Goal: Task Accomplishment & Management: Manage account settings

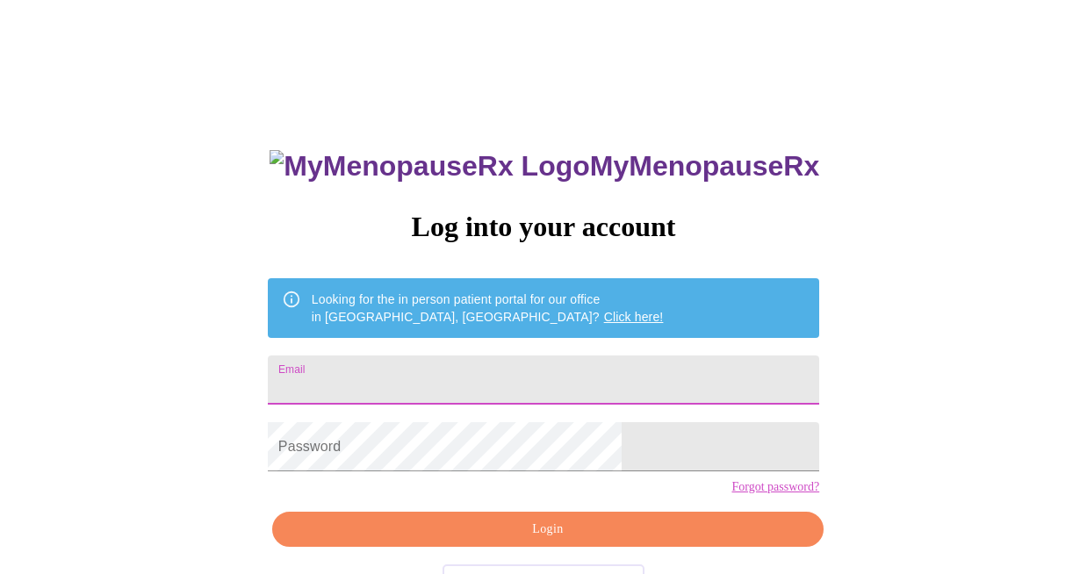
click at [399, 362] on input "Email" at bounding box center [544, 380] width 552 height 49
type input "[EMAIL_ADDRESS][DOMAIN_NAME]"
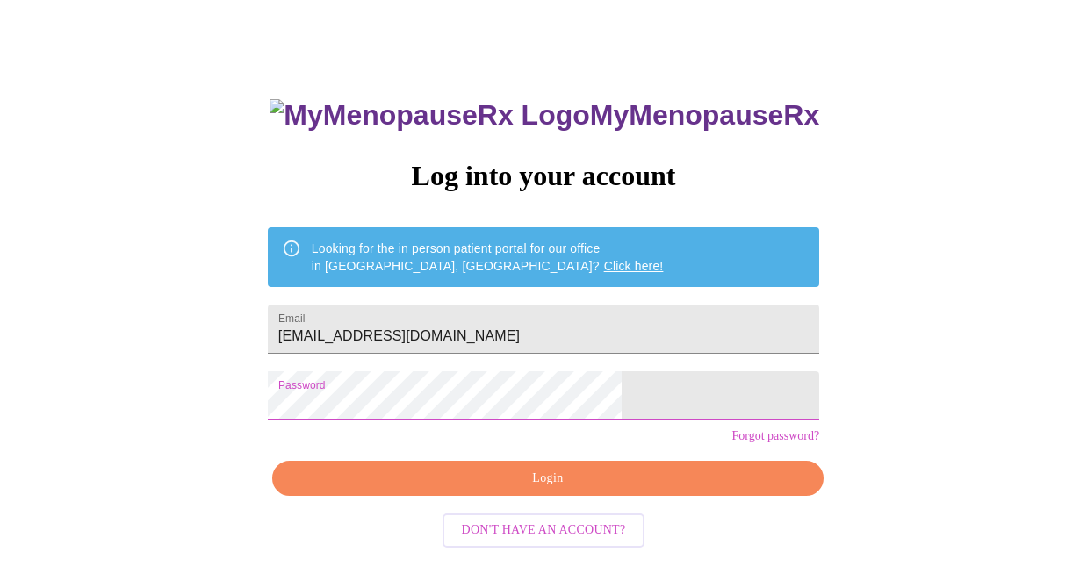
scroll to position [61, 0]
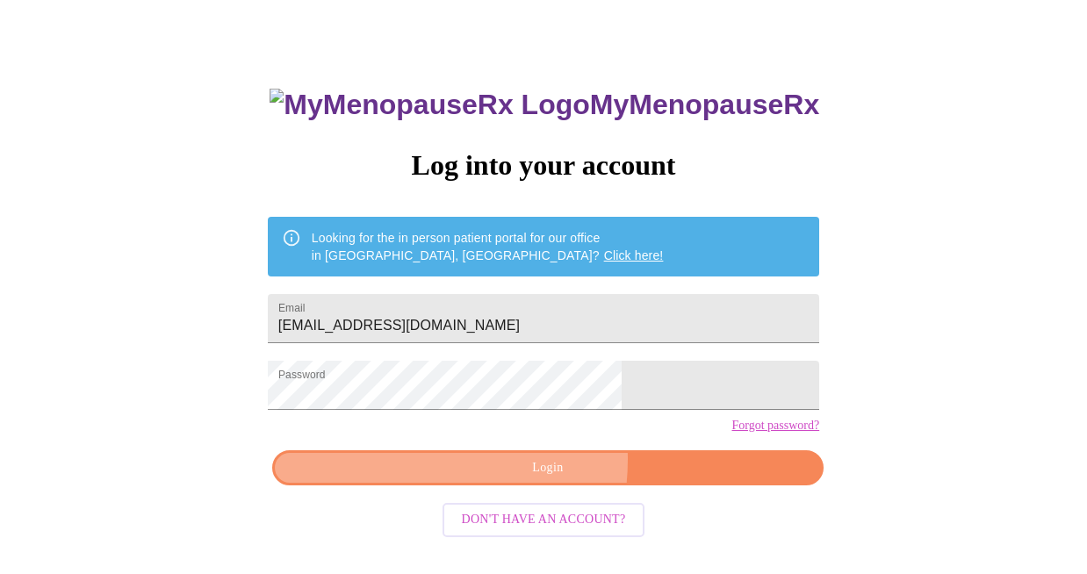
click at [483, 480] on span "Login" at bounding box center [547, 469] width 511 height 22
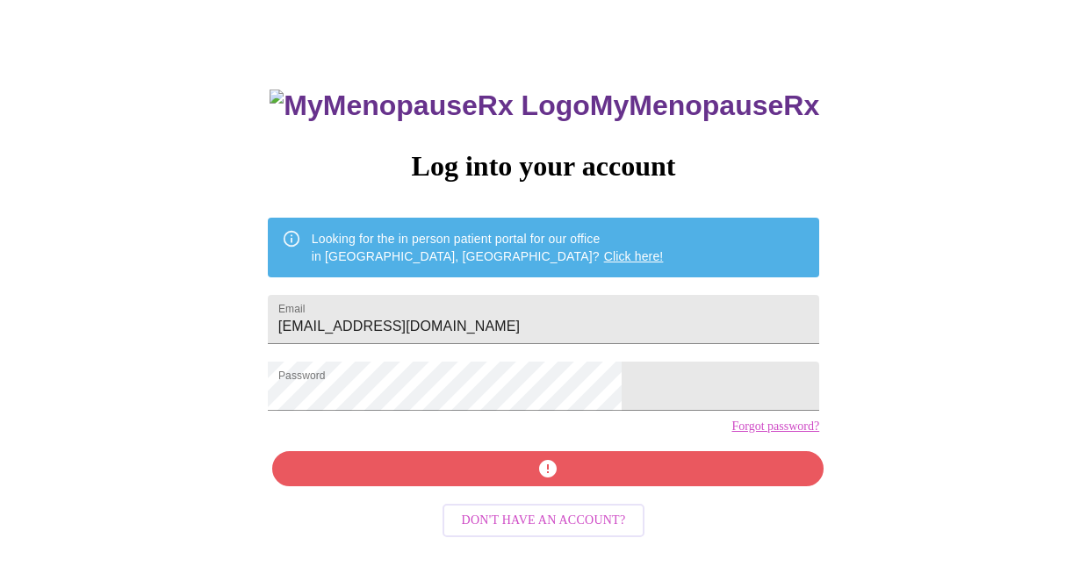
click at [525, 503] on div "MyMenopauseRx Log into your account Looking for the in person patient portal fo…" at bounding box center [543, 348] width 587 height 574
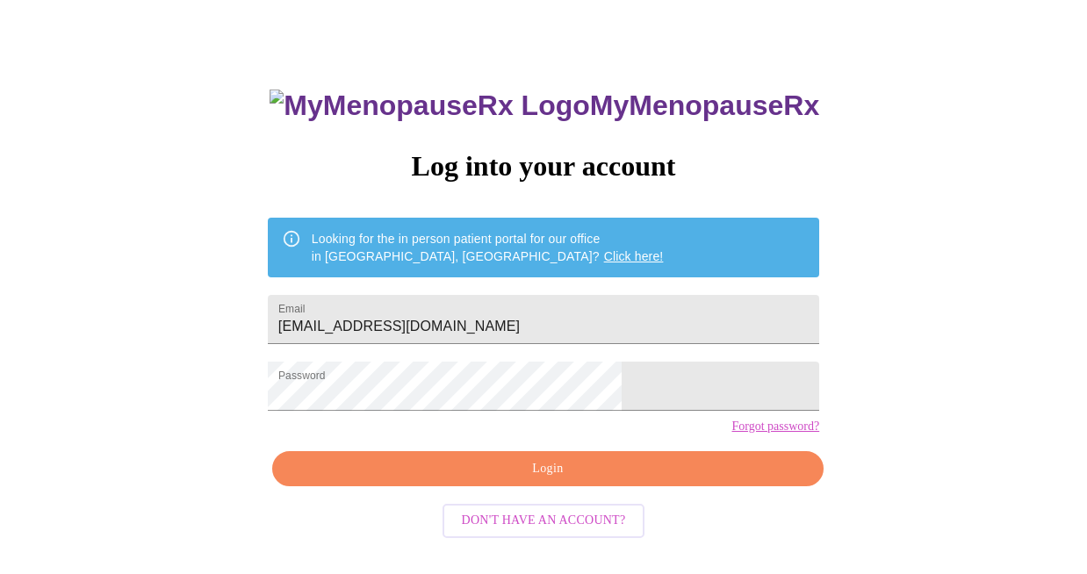
click at [525, 480] on span "Login" at bounding box center [547, 469] width 511 height 22
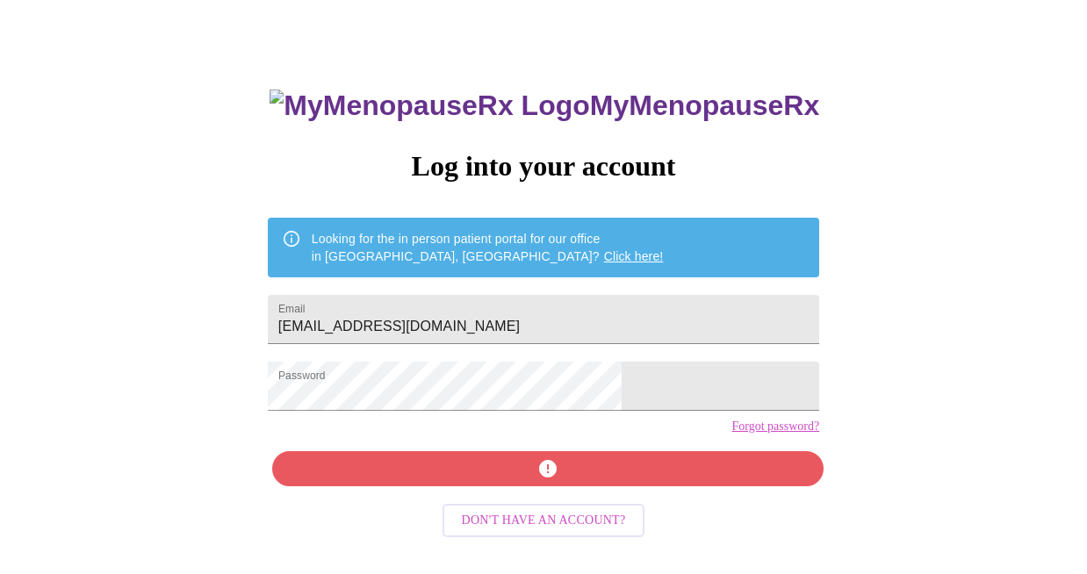
click at [576, 495] on div "MyMenopauseRx Log into your account Looking for the in person patient portal fo…" at bounding box center [543, 348] width 587 height 574
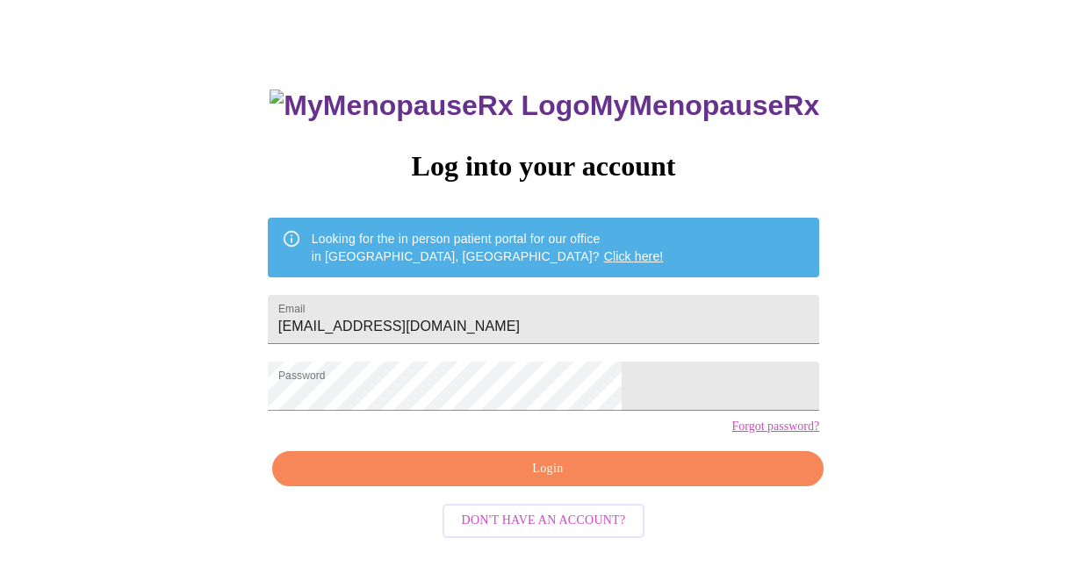
click at [574, 480] on span "Login" at bounding box center [547, 469] width 511 height 22
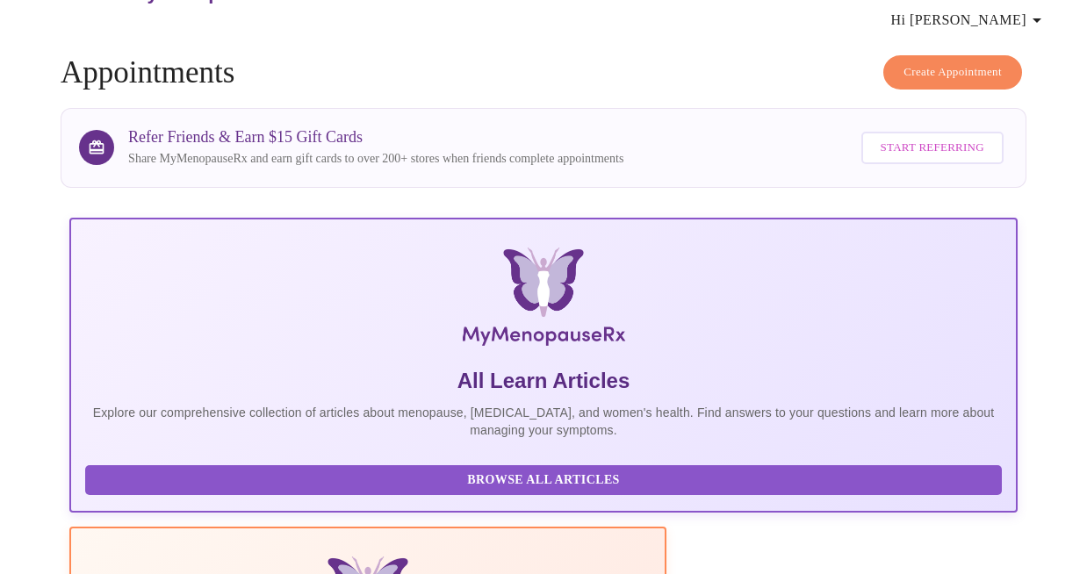
scroll to position [61, 0]
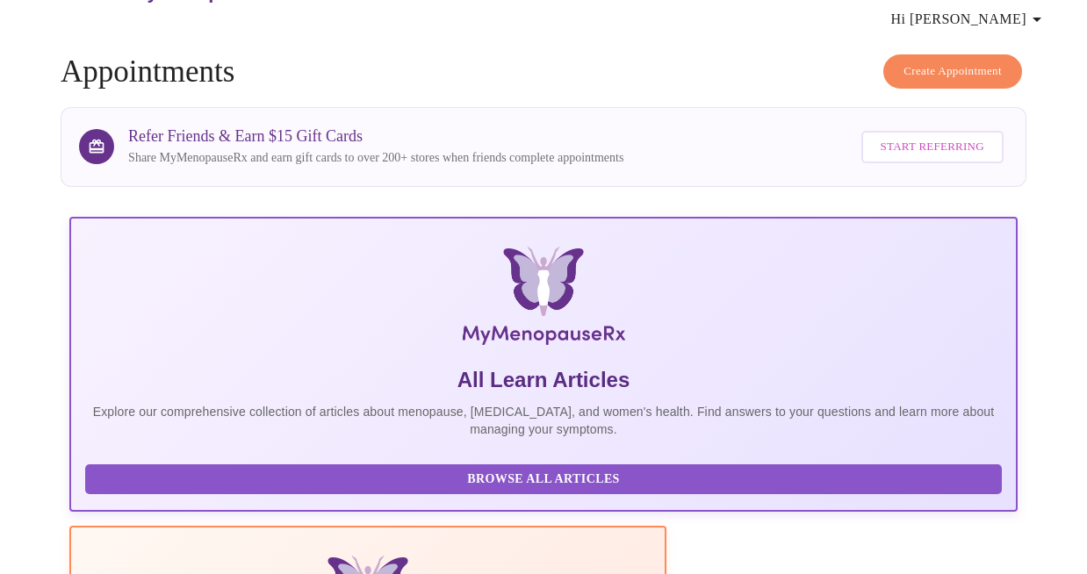
click at [970, 18] on span "Hi [PERSON_NAME]" at bounding box center [969, 19] width 156 height 25
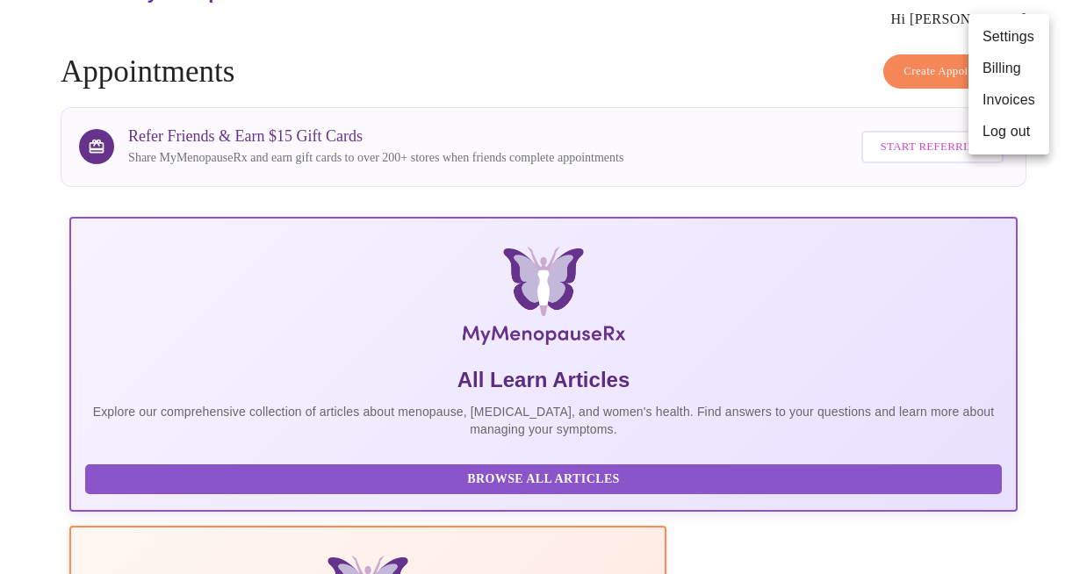
click at [586, 72] on div at bounding box center [543, 287] width 1087 height 574
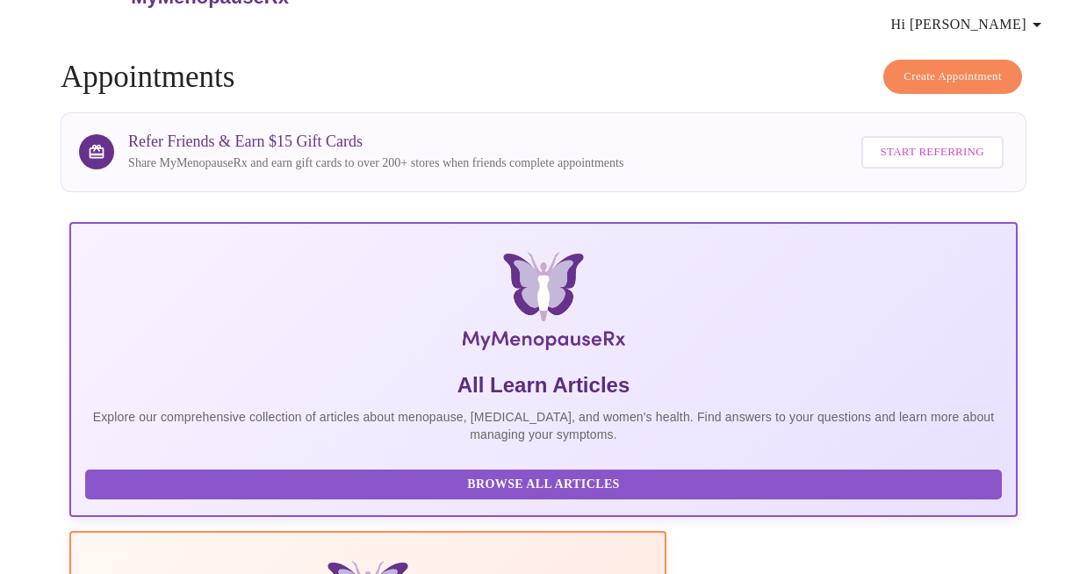
scroll to position [0, 0]
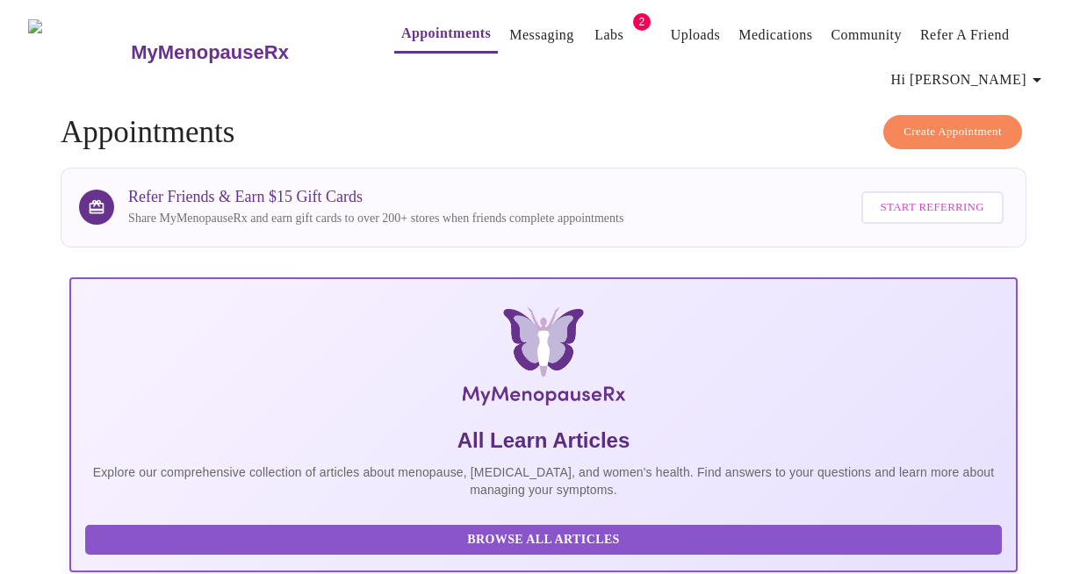
click at [753, 32] on link "Medications" at bounding box center [776, 35] width 74 height 25
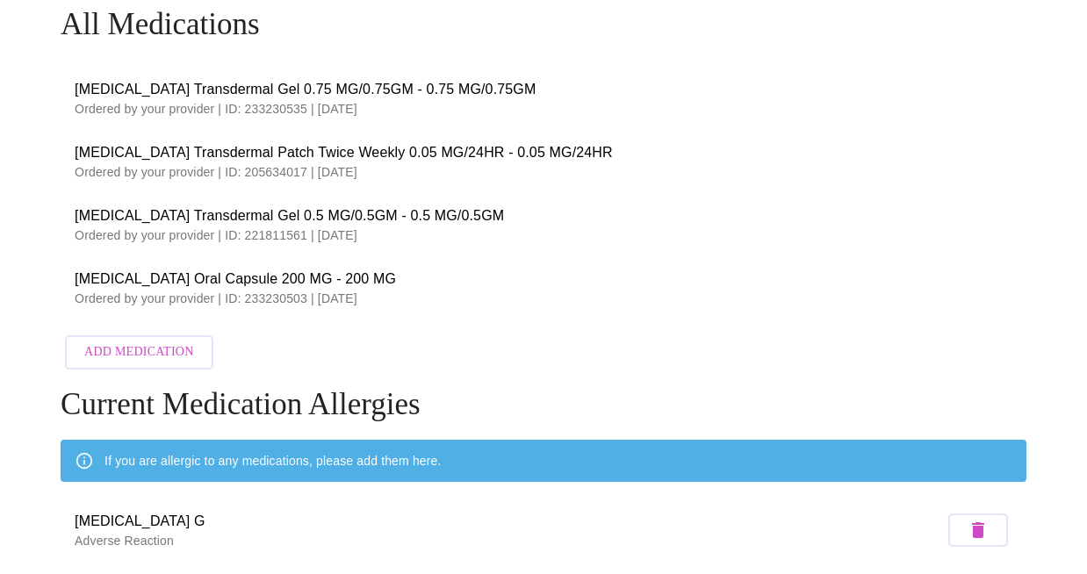
scroll to position [109, 0]
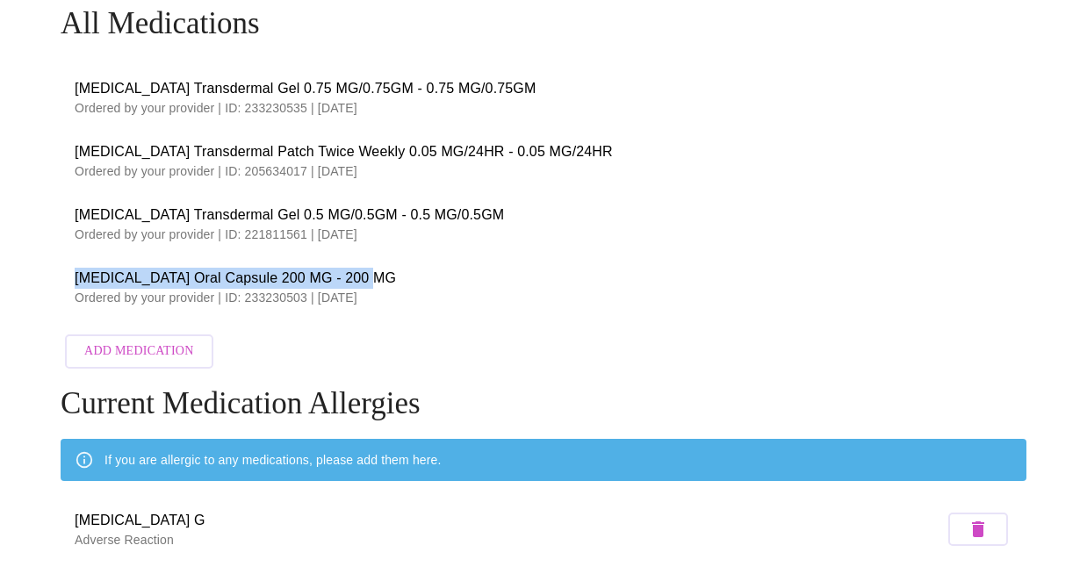
drag, startPoint x: 68, startPoint y: 271, endPoint x: 370, endPoint y: 271, distance: 302.1
click at [368, 273] on span "[MEDICAL_DATA] Oral Capsule 200 MG - 200 MG" at bounding box center [544, 278] width 938 height 21
